Goal: Task Accomplishment & Management: Complete application form

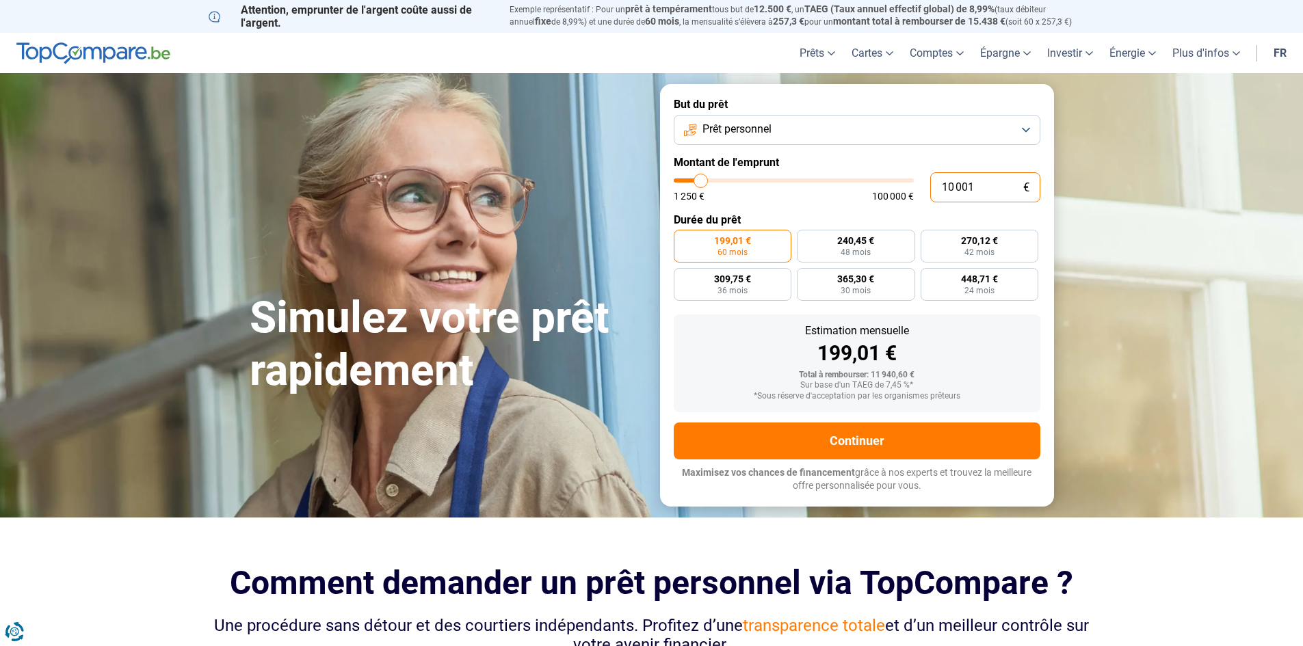
drag, startPoint x: 946, startPoint y: 187, endPoint x: 905, endPoint y: 191, distance: 41.3
click at [905, 191] on div "10 001 € 1 250 € 100 000 €" at bounding box center [857, 187] width 367 height 30
type input "2"
type input "1250"
type input "22"
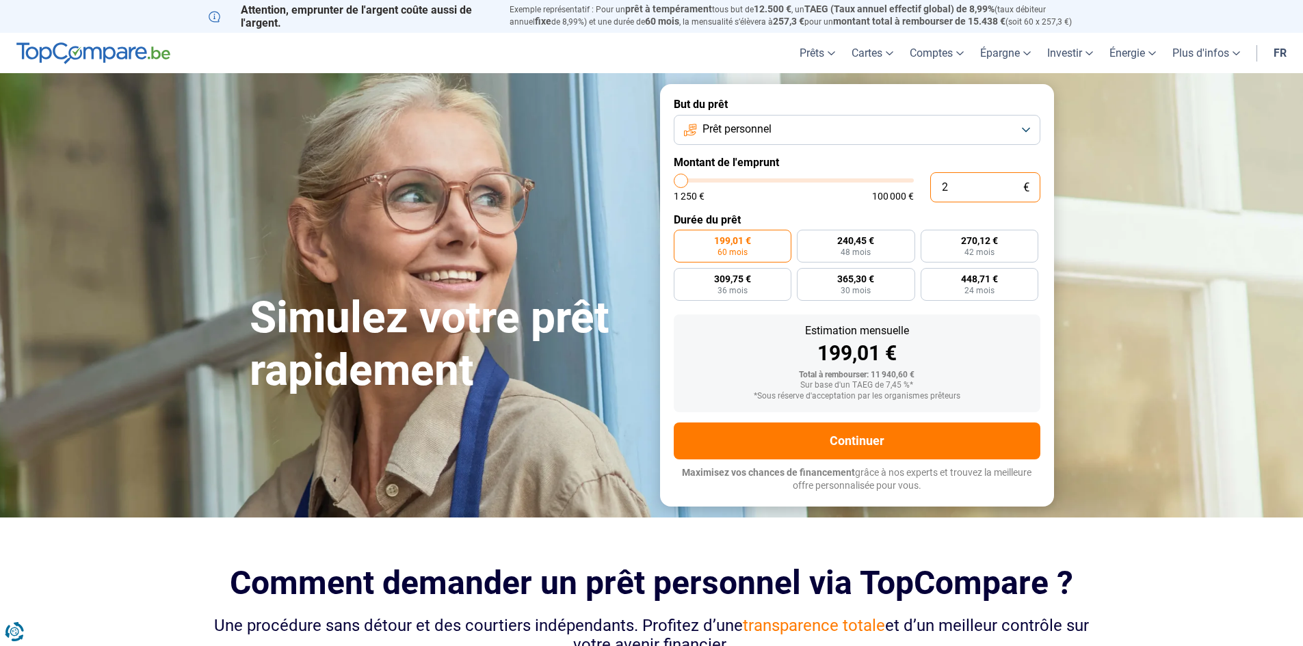
type input "1250"
type input "220"
type input "1250"
type input "2 200"
type input "2250"
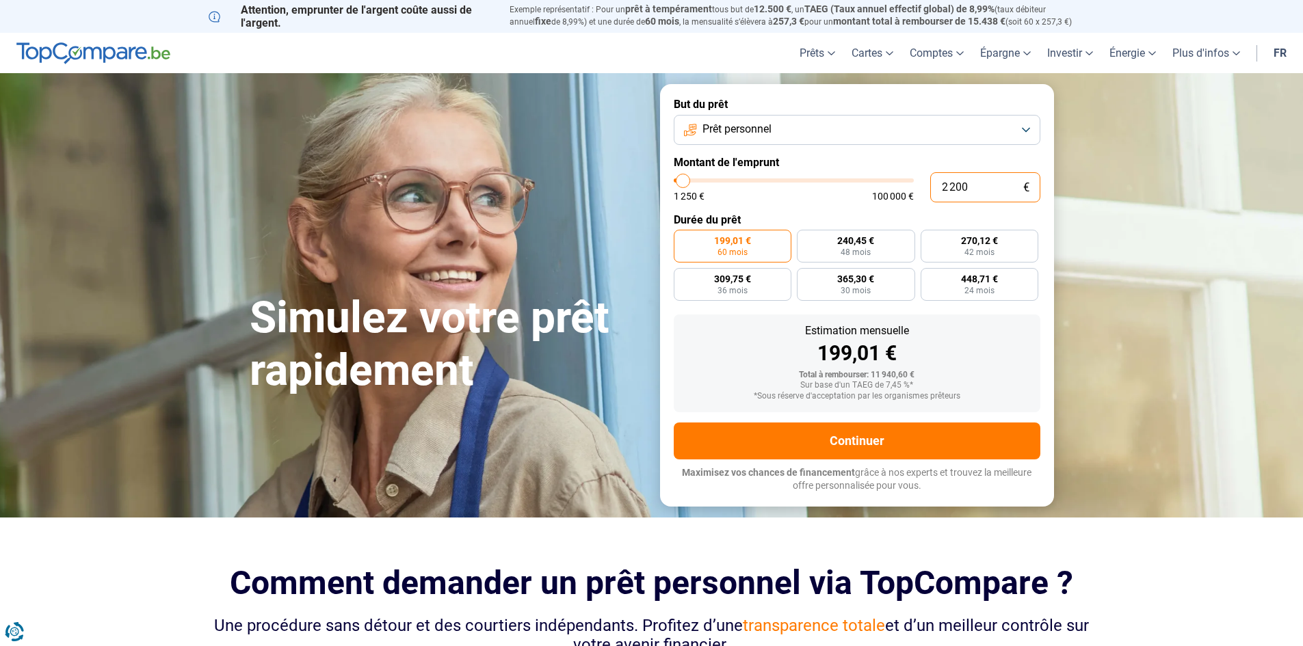
type input "22 000"
type input "22000"
type input "22 000"
radio input "false"
click at [888, 119] on button "Prêt personnel" at bounding box center [857, 130] width 367 height 30
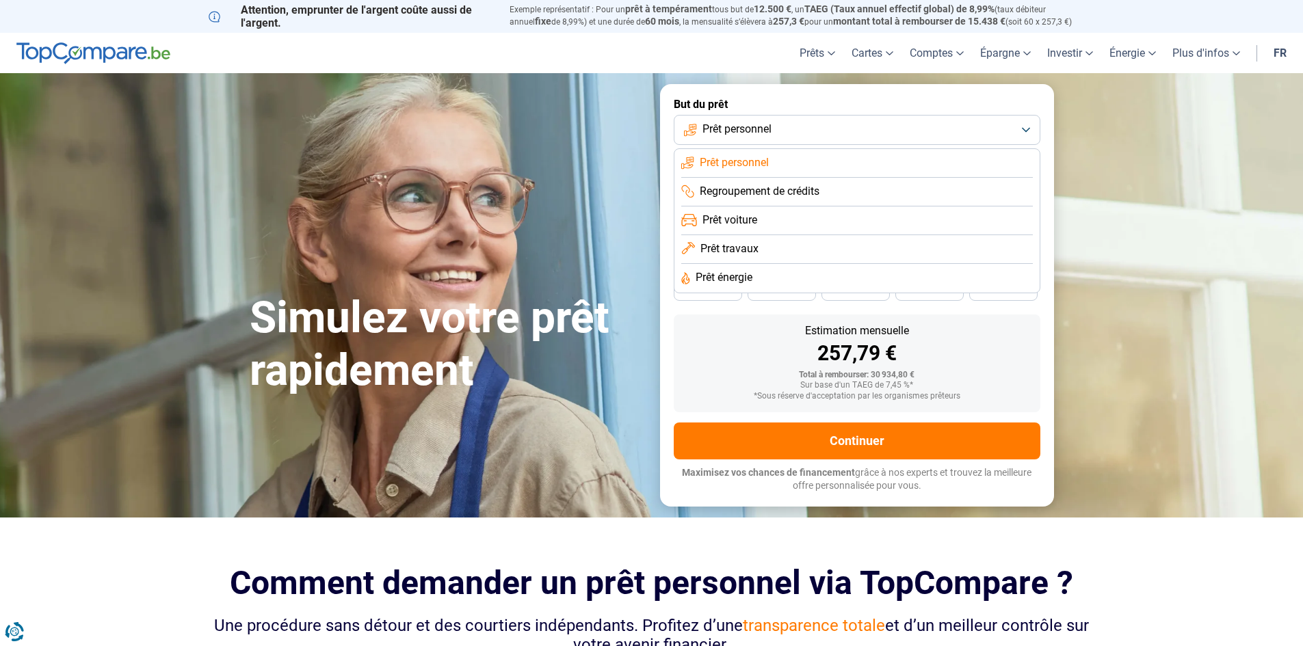
click at [888, 127] on button "Prêt personnel" at bounding box center [857, 130] width 367 height 30
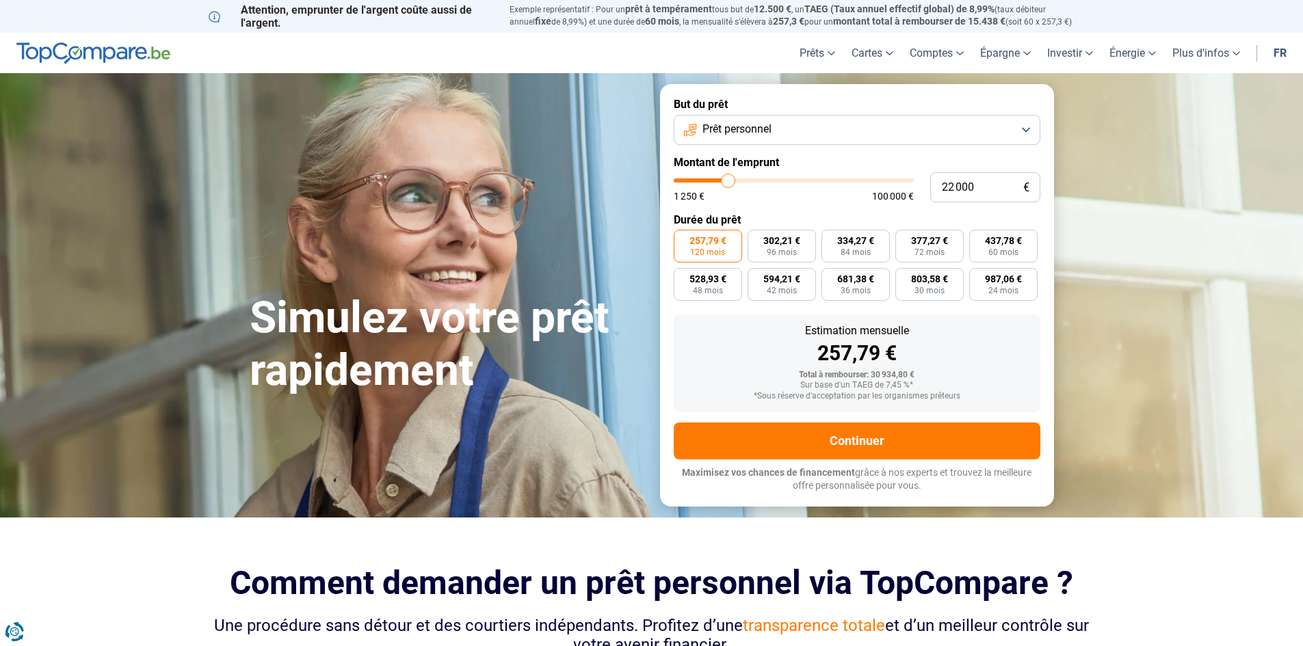
click at [778, 198] on div "1 250 € 100 000 €" at bounding box center [794, 196] width 240 height 10
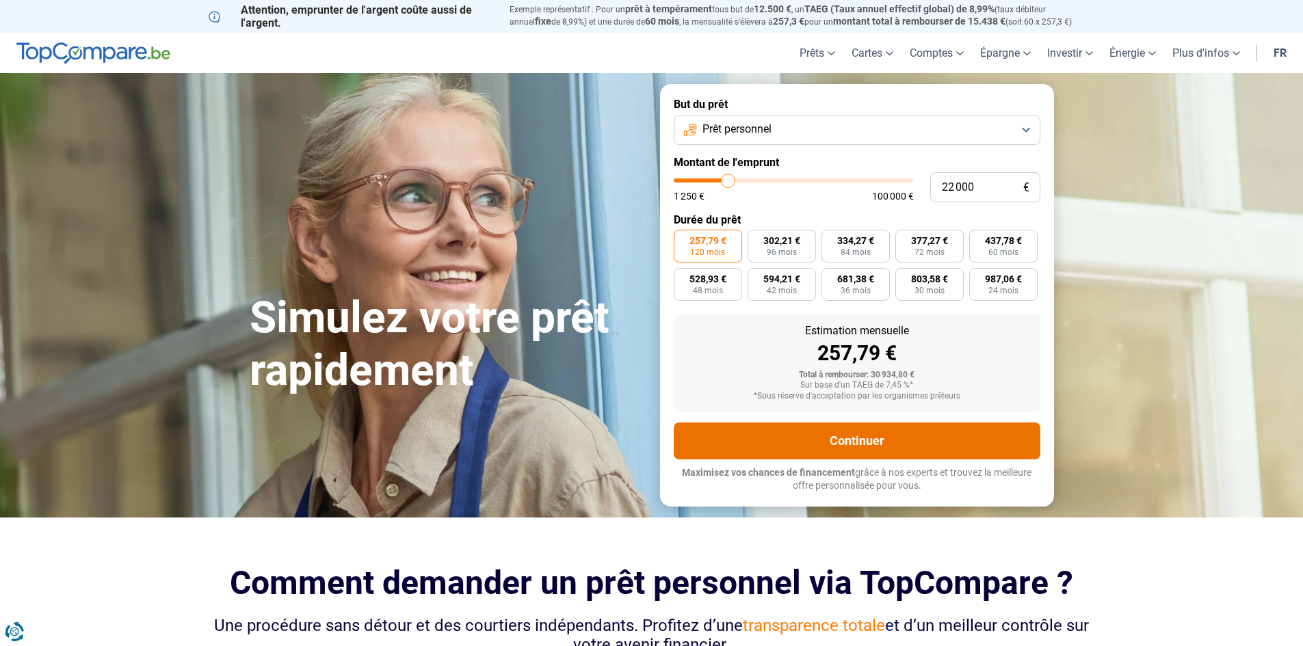
click at [850, 438] on button "Continuer" at bounding box center [857, 441] width 367 height 37
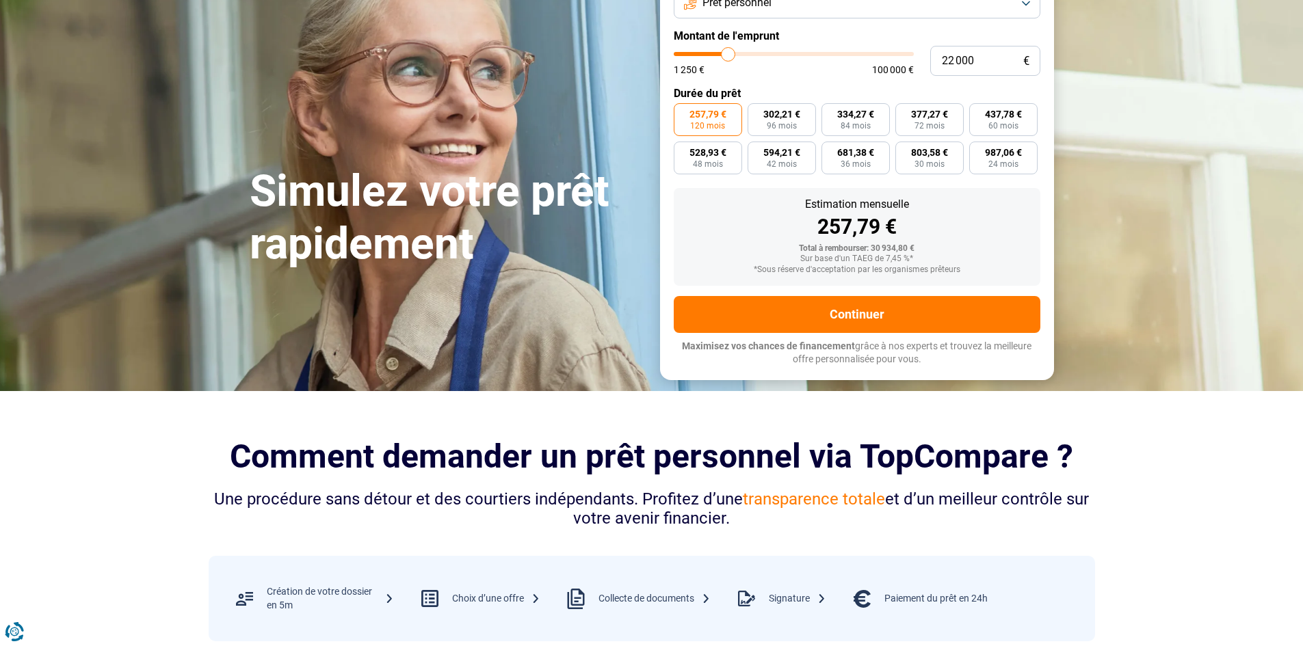
scroll to position [68, 0]
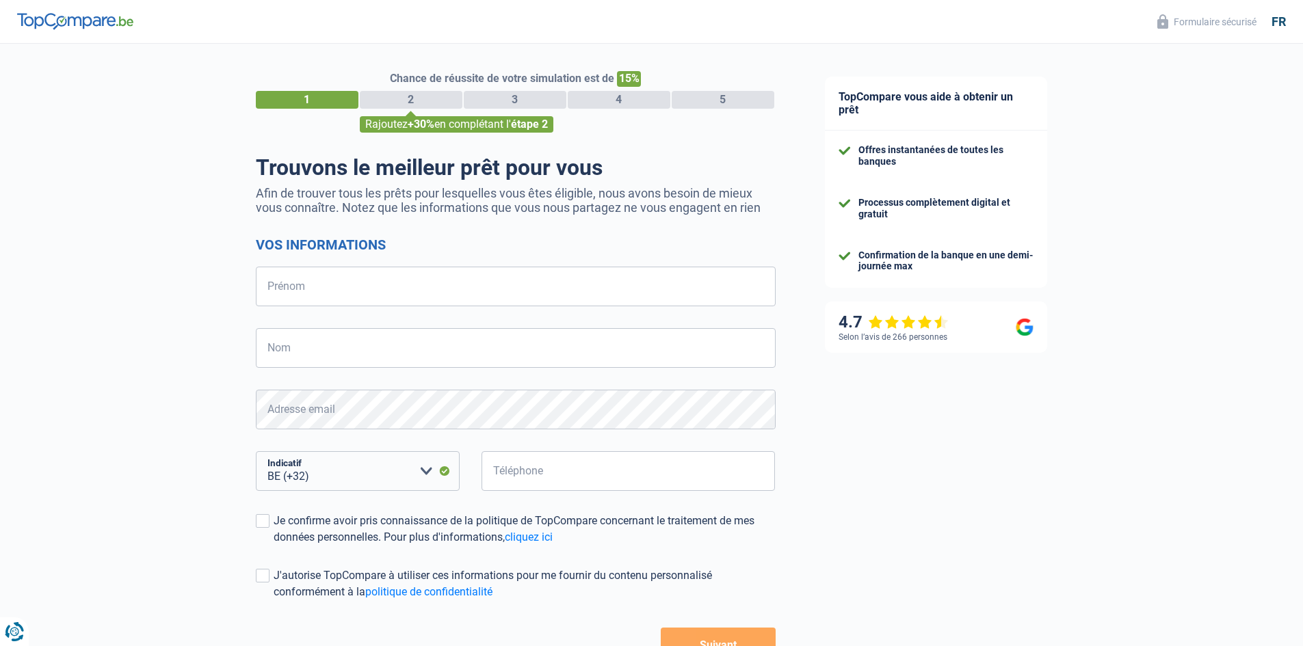
select select "32"
